Goal: Task Accomplishment & Management: Use online tool/utility

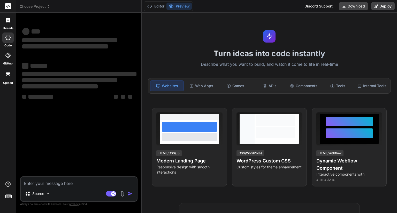
type textarea "x"
click at [70, 181] on textarea at bounding box center [79, 181] width 116 height 9
type textarea "import { Component, inject, OnInit } from '@angular/core'; import { ProjectData…"
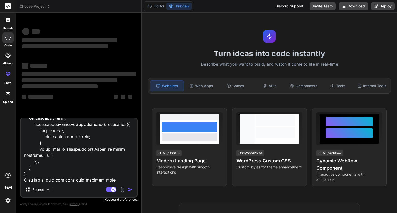
click at [109, 163] on textarea at bounding box center [79, 151] width 116 height 64
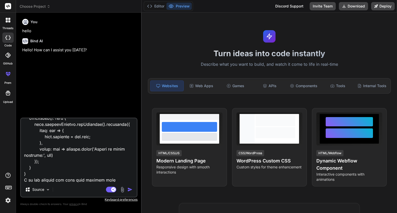
type textarea "x"
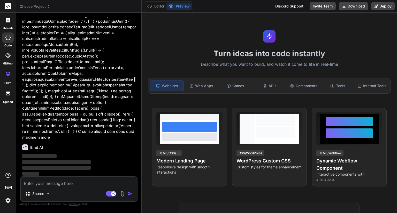
scroll to position [552, 0]
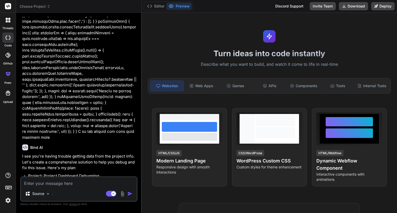
type textarea "x"
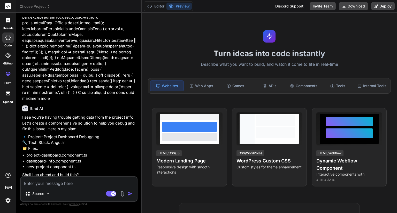
scroll to position [593, 0]
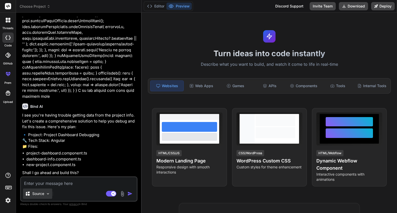
type textarea "y"
type textarea "x"
type textarea "ye"
type textarea "x"
type textarea "yes"
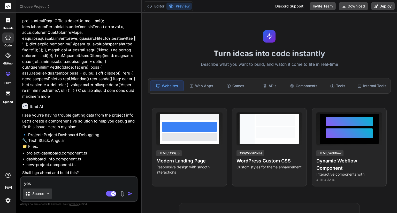
type textarea "x"
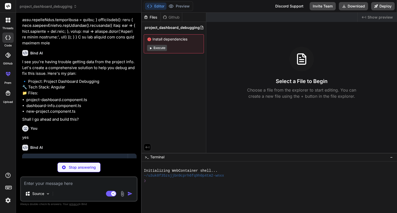
scroll to position [675, 0]
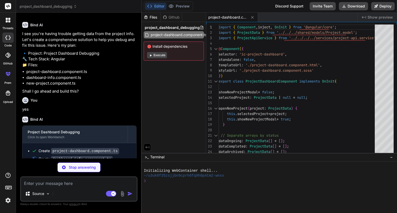
type textarea "x"
type textarea "}"
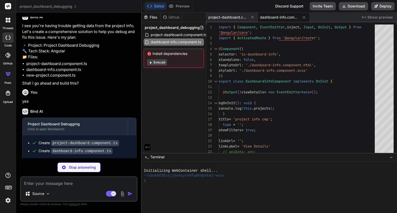
scroll to position [691, 0]
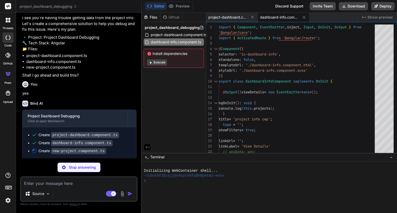
type textarea "x"
type textarea "}, error: err => console.error('Failed to fetch segments:', err) }); } }"
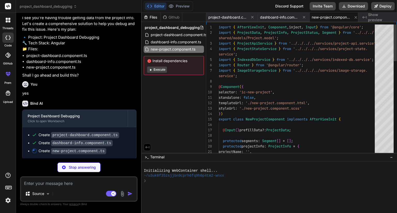
scroll to position [0, 3]
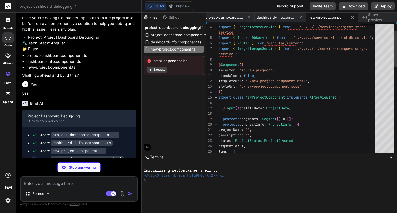
type textarea "x"
type textarea "*ngIf="showNewProjectModal" [prefillData]="selectedProject" ></ic-new-project> …"
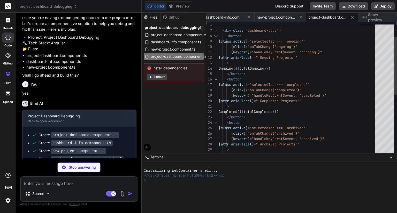
type textarea "x"
type textarea "Loading more projects... </div> <button *ngIf="!loadingMore" (click)="loadMore.…"
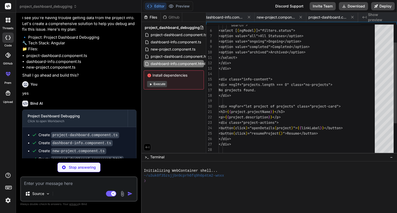
scroll to position [0, 107]
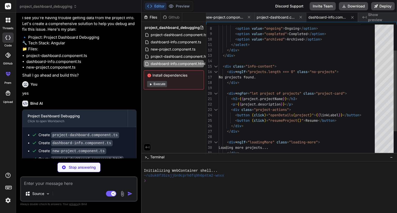
type textarea "x"
type textarea "<button type="button" (click)="closeModal()">Cancel</button> </div> </form> </d…"
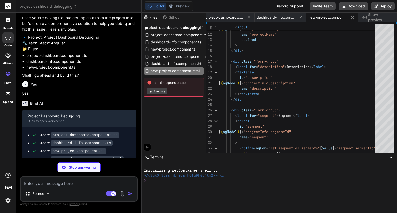
type textarea "x"
type textarea "} } }"
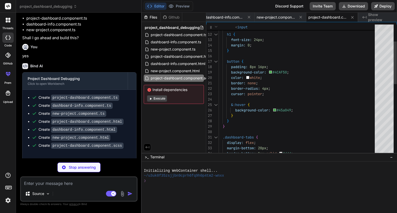
scroll to position [731, 0]
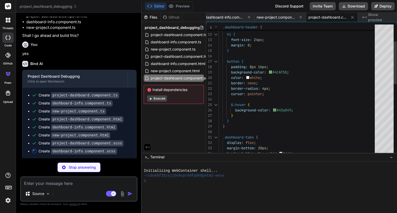
type textarea "x"
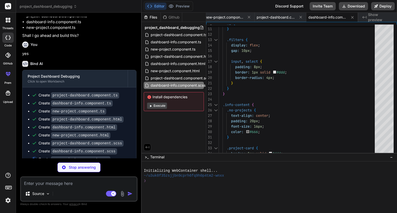
type textarea "x"
type textarea "} }"
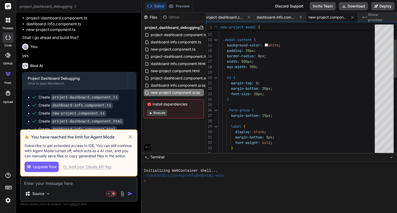
scroll to position [731, 0]
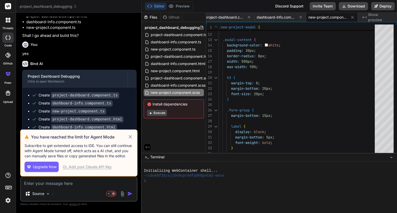
click at [130, 137] on icon at bounding box center [129, 136] width 3 height 3
type textarea "x"
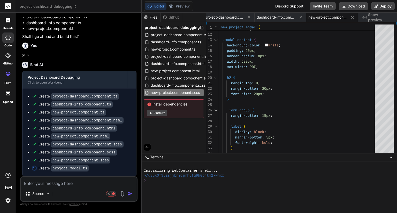
scroll to position [729, 0]
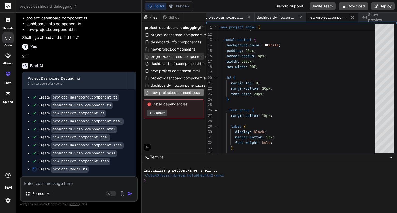
click at [187, 57] on span "project-dashboard.component.html" at bounding box center [180, 56] width 61 height 6
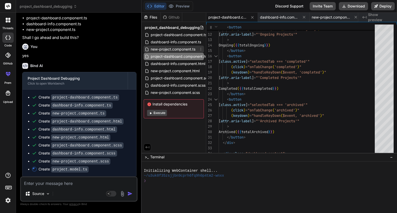
click at [183, 49] on span "new-project.component.ts" at bounding box center [173, 49] width 46 height 6
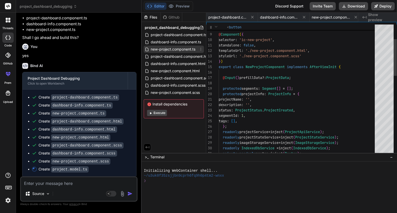
scroll to position [0, 103]
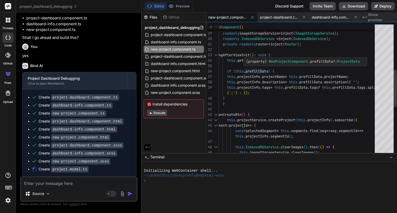
click at [269, 67] on div "readonly projectService = inject ( ProjectApiService ) ; readonly projectStateS…" at bounding box center [297, 96] width 159 height 466
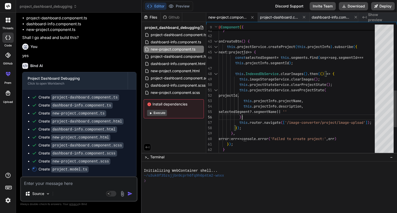
click at [277, 114] on div "} } onCreateBtn ( ) { this . projectService . createProject ( this . projectInf…" at bounding box center [297, 22] width 159 height 466
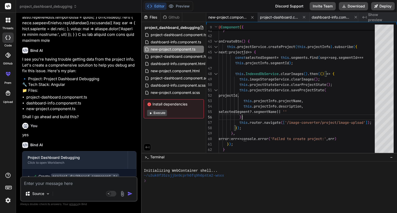
scroll to position [729, 0]
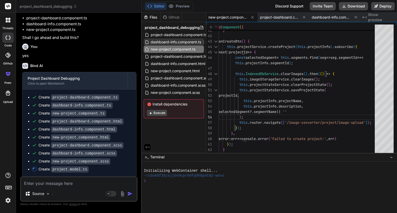
click at [178, 44] on span "dashboard-info.component.ts" at bounding box center [175, 42] width 51 height 6
type textarea "}"
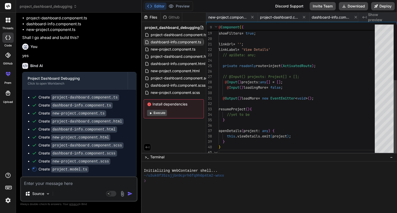
scroll to position [0, 52]
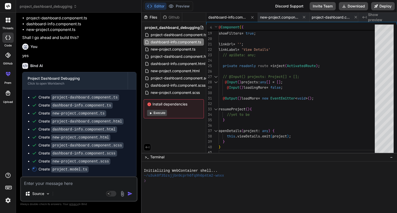
click at [159, 6] on button "Editor" at bounding box center [155, 6] width 21 height 7
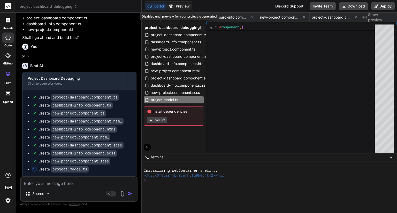
scroll to position [0, 354]
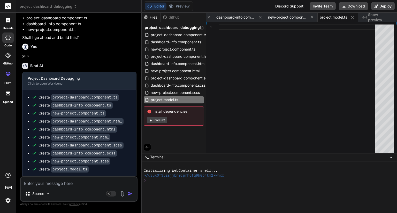
click at [160, 6] on button "Editor" at bounding box center [155, 6] width 21 height 7
click at [160, 100] on span "project.model.ts" at bounding box center [164, 100] width 28 height 6
drag, startPoint x: 160, startPoint y: 100, endPoint x: 163, endPoint y: 93, distance: 8.0
click at [163, 93] on div "project_dashboard_debugging project-dashboard.component.ts dashboard-info.compo…" at bounding box center [174, 75] width 64 height 106
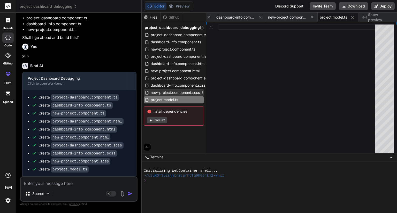
click at [163, 93] on span "new-project.component.scss" at bounding box center [175, 93] width 50 height 6
type textarea "} }"
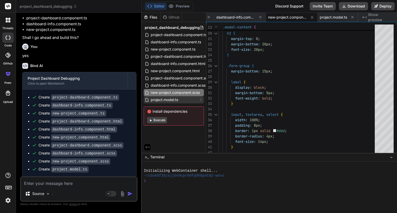
click at [162, 98] on span "project.model.ts" at bounding box center [164, 100] width 28 height 6
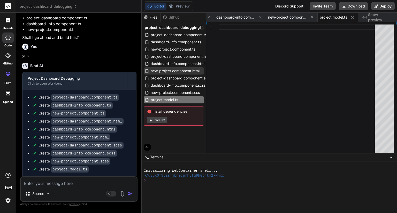
click at [164, 68] on span "new-project.component.html" at bounding box center [175, 71] width 50 height 6
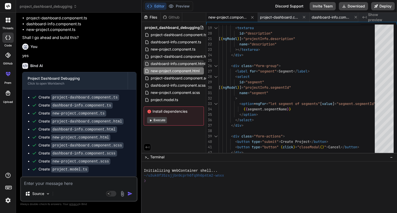
click at [164, 64] on span "dashboard-info.component.html" at bounding box center [178, 64] width 56 height 6
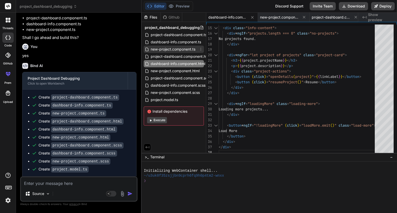
click at [163, 51] on span "new-project.component.ts" at bounding box center [173, 49] width 46 height 6
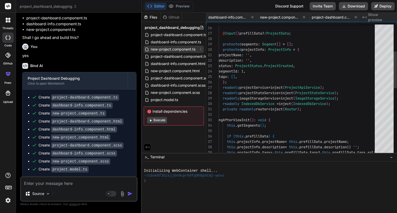
scroll to position [0, 103]
type textarea "protected segments: Segment[] = []; protected projectInfo: ProjectInfo = { proj…"
click at [267, 84] on div "protected segments : Segment [ ] = [ ] ; protected projectInfo : ProjectInfo = …" at bounding box center [297, 161] width 159 height 466
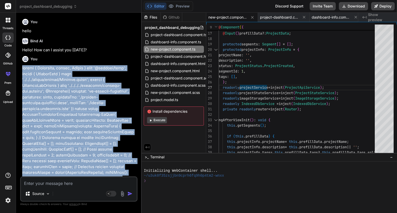
drag, startPoint x: 47, startPoint y: 54, endPoint x: 20, endPoint y: 69, distance: 31.0
click at [20, 69] on div "Bind AI Web Search Created with Pixso. Code Generator You hello Bind AI Hello! …" at bounding box center [79, 113] width 126 height 200
copy p "import { Component, inject, OnInit } from '@angular/core'; import { ProjectData…"
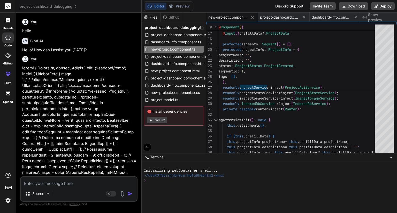
click at [67, 184] on textarea at bounding box center [79, 181] width 116 height 9
paste textarea "import { Component, inject, OnInit } from '@angular/core'; import { ProjectData…"
type textarea "import { Component, inject, OnInit } from '@angular/core'; import { ProjectData…"
type textarea "x"
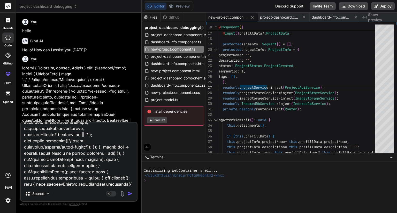
type textarea "import { Component, inject, OnInit } from '@angular/core'; import { ProjectData…"
type textarea "x"
type textarea "import { Component, inject, OnInit } from '@angular/core'; import { ProjectData…"
type textarea "x"
type textarea "import { Component, inject, OnInit } from '@angular/core'; import { ProjectData…"
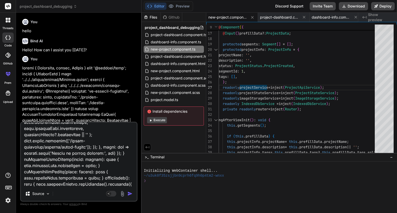
type textarea "x"
type textarea "import { Component, inject, OnInit } from '@angular/core'; import { ProjectData…"
type textarea "x"
type textarea "import { Component, inject, OnInit } from '@angular/core'; import { ProjectData…"
type textarea "x"
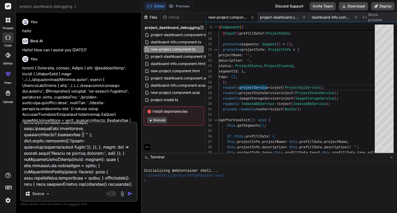
type textarea "import { Component, inject, OnInit } from '@angular/core'; import { ProjectData…"
type textarea "x"
type textarea "import { Component, inject, OnInit } from '@angular/core'; import { ProjectData…"
type textarea "x"
type textarea "import { Component, inject, OnInit } from '@angular/core'; import { ProjectData…"
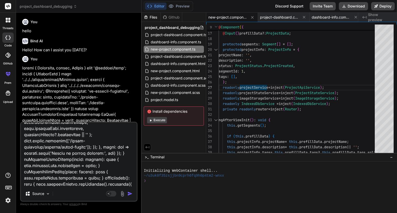
type textarea "x"
type textarea "import { Component, inject, OnInit } from '@angular/core'; import { ProjectData…"
type textarea "x"
type textarea "import { Component, inject, OnInit } from '@angular/core'; import { ProjectData…"
type textarea "x"
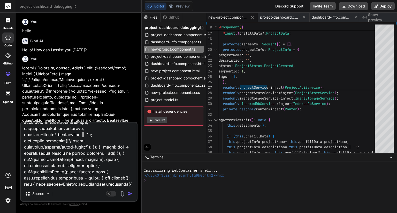
type textarea "import { Component, inject, OnInit } from '@angular/core'; import { ProjectData…"
type textarea "x"
type textarea "import { Component, inject, OnInit } from '@angular/core'; import { ProjectData…"
type textarea "x"
type textarea "import { Component, inject, OnInit } from '@angular/core'; import { ProjectData…"
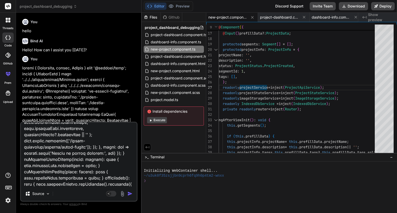
type textarea "x"
type textarea "import { Component, inject, OnInit } from '@angular/core'; import { ProjectData…"
type textarea "x"
type textarea "import { Component, inject, OnInit } from '@angular/core'; import { ProjectData…"
type textarea "x"
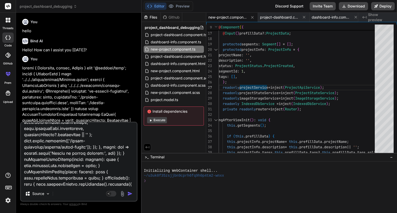
type textarea "import { Component, inject, OnInit } from '@angular/core'; import { ProjectData…"
type textarea "x"
type textarea "import { Component, inject, OnInit } from '@angular/core'; import { ProjectData…"
type textarea "x"
type textarea "import { Component, inject, OnInit } from '@angular/core'; import { ProjectData…"
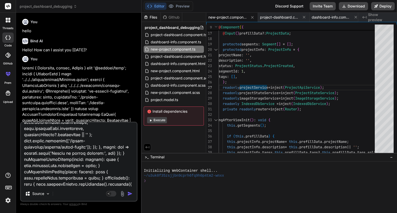
type textarea "x"
type textarea "import { Component, inject, OnInit } from '@angular/core'; import { ProjectData…"
type textarea "x"
type textarea "import { Component, inject, OnInit } from '@angular/core'; import { ProjectData…"
type textarea "x"
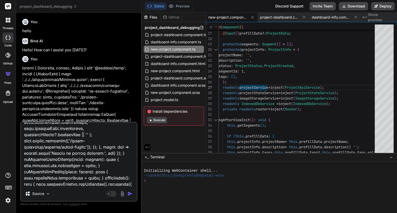
type textarea "import { Component, inject, OnInit } from '@angular/core'; import { ProjectData…"
type textarea "x"
type textarea "import { Component, inject, OnInit } from '@angular/core'; import { ProjectData…"
type textarea "x"
type textarea "import { Component, inject, OnInit } from '@angular/core'; import { ProjectData…"
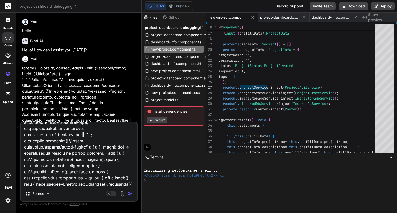
type textarea "x"
type textarea "import { Component, inject, OnInit } from '@angular/core'; import { ProjectData…"
type textarea "x"
type textarea "import { Component, inject, OnInit } from '@angular/core'; import { ProjectData…"
type textarea "x"
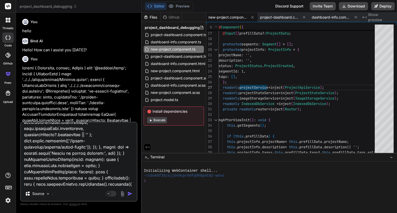
type textarea "import { Component, inject, OnInit } from '@angular/core'; import { ProjectData…"
type textarea "x"
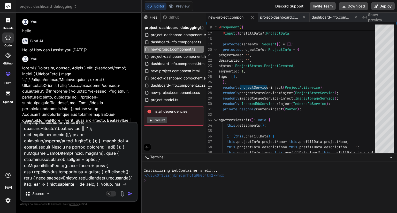
type textarea "import { Component, inject, OnInit } from '@angular/core'; import { ProjectData…"
type textarea "x"
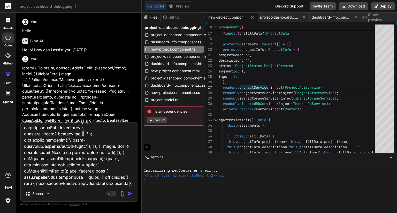
type textarea "import { Component, inject, OnInit } from '@angular/core'; import { ProjectData…"
type textarea "x"
type textarea "import { Component, inject, OnInit } from '@angular/core'; import { ProjectData…"
type textarea "x"
type textarea "import { Component, inject, OnInit } from '@angular/core'; import { ProjectData…"
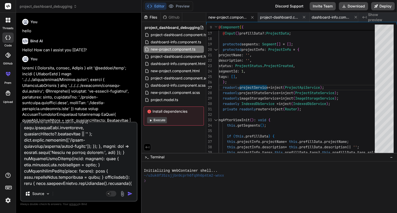
type textarea "x"
type textarea "import { Component, inject, OnInit } from '@angular/core'; import { ProjectData…"
type textarea "x"
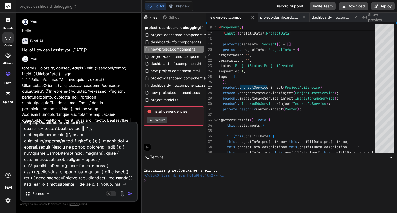
type textarea "import { Component, inject, OnInit } from '@angular/core'; import { ProjectData…"
type textarea "x"
type textarea "import { Component, inject, OnInit } from '@angular/core'; import { ProjectData…"
type textarea "x"
type textarea "import { Component, inject, OnInit } from '@angular/core'; import { ProjectData…"
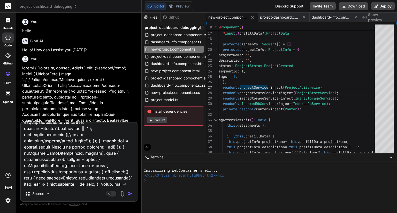
type textarea "x"
type textarea "import { Component, inject, OnInit } from '@angular/core'; import { ProjectData…"
type textarea "x"
type textarea "import { Component, inject, OnInit } from '@angular/core'; import { ProjectData…"
type textarea "x"
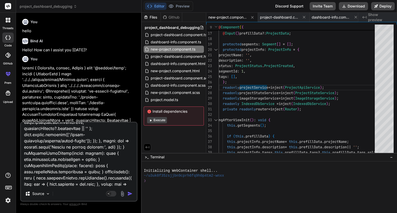
type textarea "import { Component, inject, OnInit } from '@angular/core'; import { ProjectData…"
type textarea "x"
type textarea "import { Component, inject, OnInit } from '@angular/core'; import { ProjectData…"
type textarea "x"
type textarea "import { Component, inject, OnInit } from '@angular/core'; import { ProjectData…"
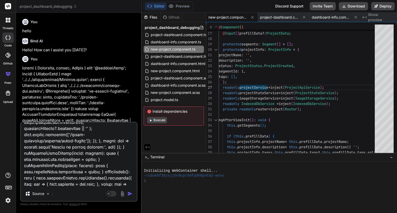
type textarea "x"
type textarea "import { Component, inject, OnInit } from '@angular/core'; import { ProjectData…"
type textarea "x"
type textarea "import { Component, inject, OnInit } from '@angular/core'; import { ProjectData…"
type textarea "x"
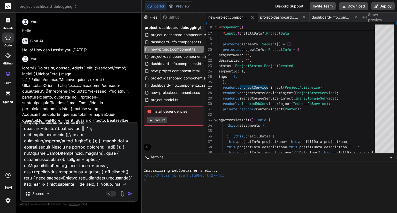
type textarea "import { Component, inject, OnInit } from '@angular/core'; import { ProjectData…"
type textarea "x"
type textarea "import { Component, inject, OnInit } from '@angular/core'; import { ProjectData…"
type textarea "x"
type textarea "import { Component, inject, OnInit } from '@angular/core'; import { ProjectData…"
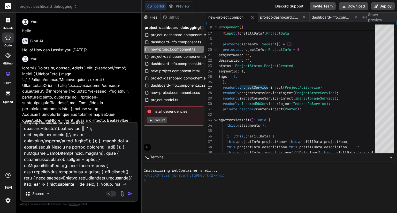
type textarea "x"
type textarea "import { Component, inject, OnInit } from '@angular/core'; import { ProjectData…"
type textarea "x"
type textarea "import { Component, inject, OnInit } from '@angular/core'; import { ProjectData…"
type textarea "x"
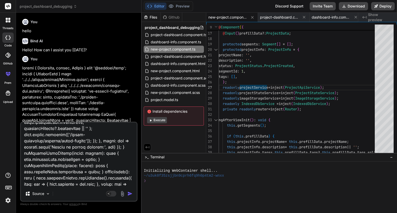
type textarea "import { Component, inject, OnInit } from '@angular/core'; import { ProjectData…"
type textarea "x"
type textarea "import { Component, inject, OnInit } from '@angular/core'; import { ProjectData…"
type textarea "x"
type textarea "import { Component, inject, OnInit } from '@angular/core'; import { ProjectData…"
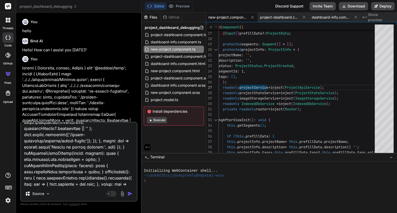
type textarea "x"
type textarea "import { Component, inject, OnInit } from '@angular/core'; import { ProjectData…"
type textarea "x"
type textarea "import { Component, inject, OnInit } from '@angular/core'; import { ProjectData…"
type textarea "x"
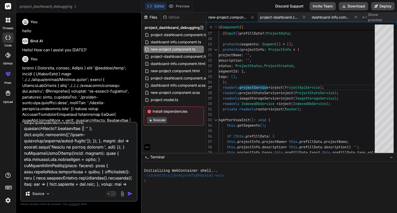
type textarea "import { Component, inject, OnInit } from '@angular/core'; import { ProjectData…"
type textarea "x"
type textarea "import { Component, inject, OnInit } from '@angular/core'; import { ProjectData…"
type textarea "x"
type textarea "import { Component, inject, OnInit } from '@angular/core'; import { ProjectData…"
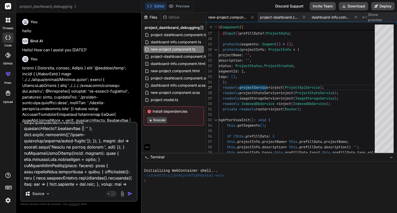
type textarea "x"
type textarea "import { Component, inject, OnInit } from '@angular/core'; import { ProjectData…"
type textarea "x"
type textarea "import { Component, inject, OnInit } from '@angular/core'; import { ProjectData…"
type textarea "x"
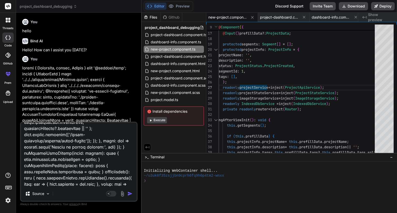
type textarea "import { Component, inject, OnInit } from '@angular/core'; import { ProjectData…"
type textarea "x"
type textarea "import { Component, inject, OnInit } from '@angular/core'; import { ProjectData…"
type textarea "x"
type textarea "import { Component, inject, OnInit } from '@angular/core'; import { ProjectData…"
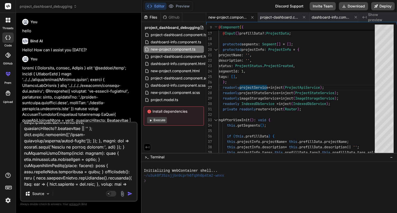
type textarea "x"
type textarea "import { Component, inject, OnInit } from '@angular/core'; import { ProjectData…"
type textarea "x"
type textarea "import { Component, inject, OnInit } from '@angular/core'; import { ProjectData…"
type textarea "x"
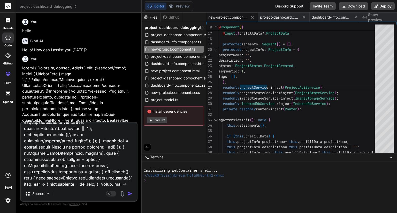
type textarea "import { Component, inject, OnInit } from '@angular/core'; import { ProjectData…"
type textarea "x"
type textarea "import { Component, inject, OnInit } from '@angular/core'; import { ProjectData…"
type textarea "x"
type textarea "import { Component, inject, OnInit } from '@angular/core'; import { ProjectData…"
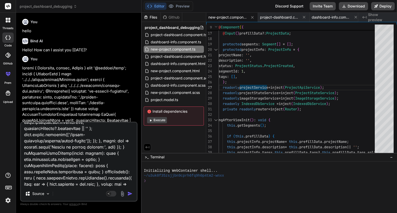
type textarea "x"
type textarea "import { Component, inject, OnInit } from '@angular/core'; import { ProjectData…"
type textarea "x"
type textarea "import { Component, inject, OnInit } from '@angular/core'; import { ProjectData…"
type textarea "x"
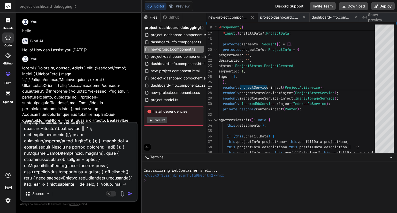
type textarea "import { Component, inject, OnInit } from '@angular/core'; import { ProjectData…"
type textarea "x"
type textarea "import { Component, inject, OnInit } from '@angular/core'; import { ProjectData…"
type textarea "x"
type textarea "import { Component, inject, OnInit } from '@angular/core'; import { ProjectData…"
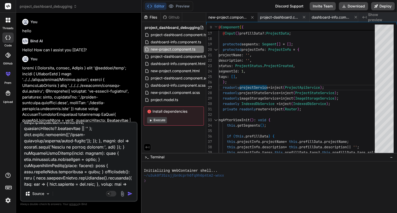
type textarea "x"
type textarea "import { Component, inject, OnInit } from '@angular/core'; import { ProjectData…"
type textarea "x"
type textarea "import { Component, inject, OnInit } from '@angular/core'; import { ProjectData…"
type textarea "x"
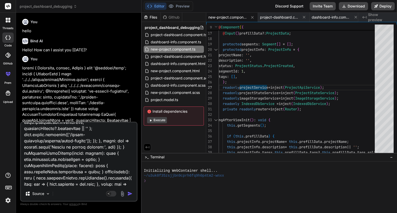
type textarea "import { Component, inject, OnInit } from '@angular/core'; import { ProjectData…"
type textarea "x"
type textarea "import { Component, inject, OnInit } from '@angular/core'; import { ProjectData…"
type textarea "x"
type textarea "import { Component, inject, OnInit } from '@angular/core'; import { ProjectData…"
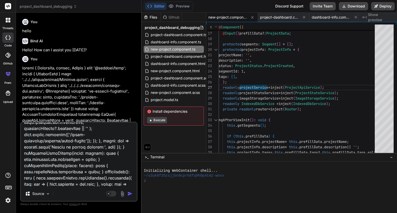
type textarea "x"
type textarea "import { Component, inject, OnInit } from '@angular/core'; import { ProjectData…"
type textarea "x"
type textarea "import { Component, inject, OnInit } from '@angular/core'; import { ProjectData…"
type textarea "x"
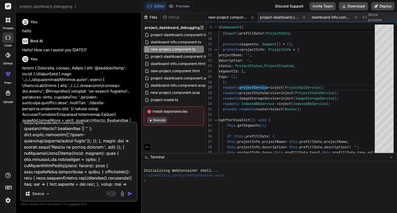
type textarea "import { Component, inject, OnInit } from '@angular/core'; import { ProjectData…"
type textarea "x"
type textarea "import { Component, inject, OnInit } from '@angular/core'; import { ProjectData…"
type textarea "x"
type textarea "import { Component, inject, OnInit } from '@angular/core'; import { ProjectData…"
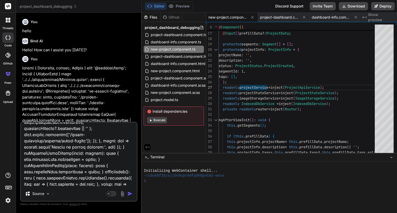
type textarea "x"
type textarea "import { Component, inject, OnInit } from '@angular/core'; import { ProjectData…"
type textarea "x"
type textarea "import { Component, inject, OnInit } from '@angular/core'; import { ProjectData…"
type textarea "x"
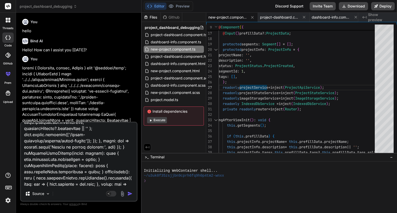
type textarea "import { Component, inject, OnInit } from '@angular/core'; import { ProjectData…"
type textarea "x"
type textarea "import { Component, inject, OnInit } from '@angular/core'; import { ProjectData…"
type textarea "x"
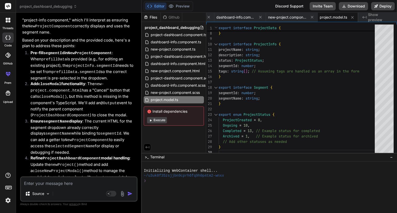
scroll to position [1668, 0]
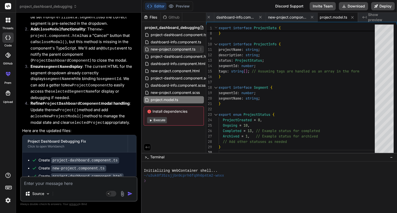
click at [169, 51] on span "new-project.component.ts" at bounding box center [173, 49] width 46 height 6
